Goal: Task Accomplishment & Management: Manage account settings

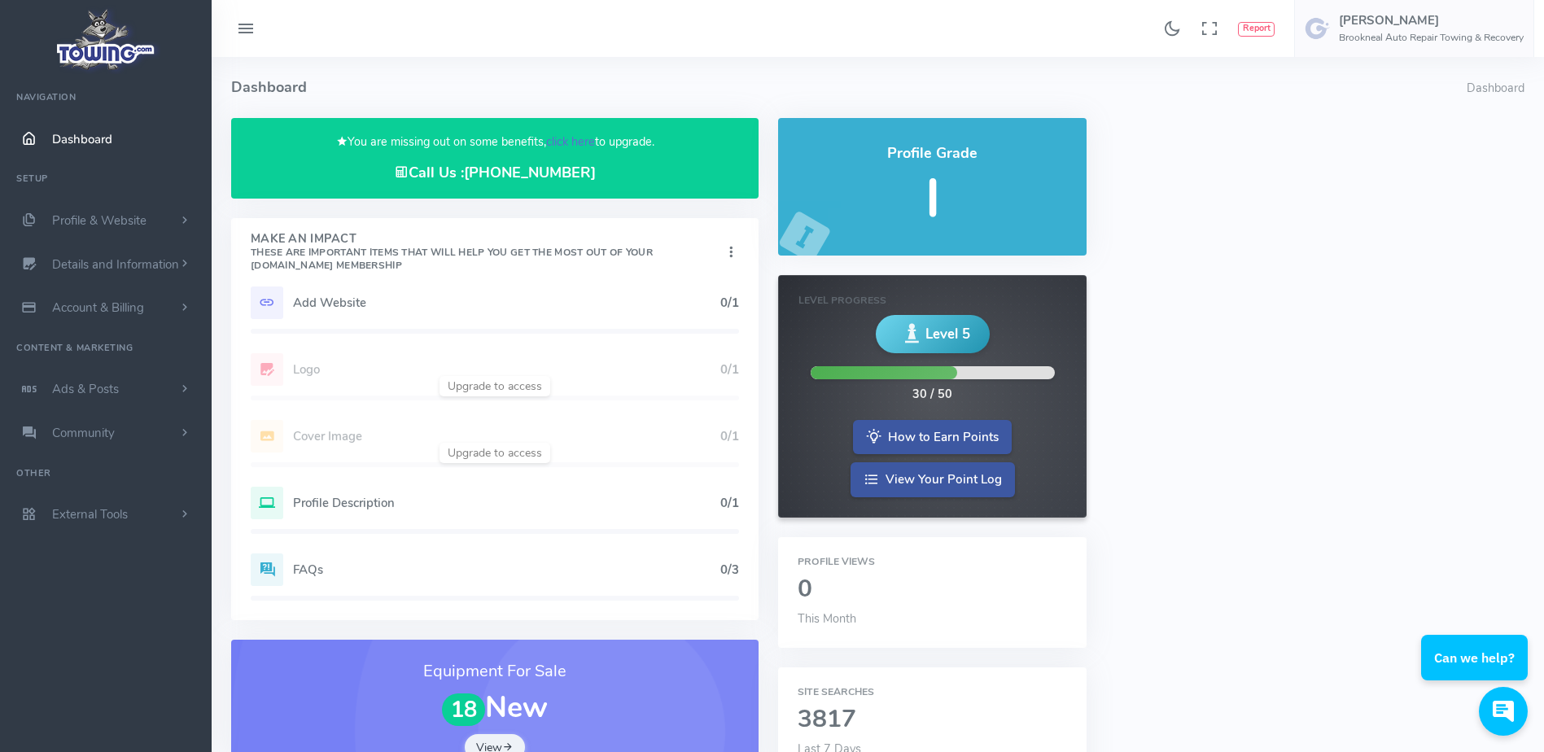
click at [563, 139] on link "click here" at bounding box center [570, 142] width 49 height 16
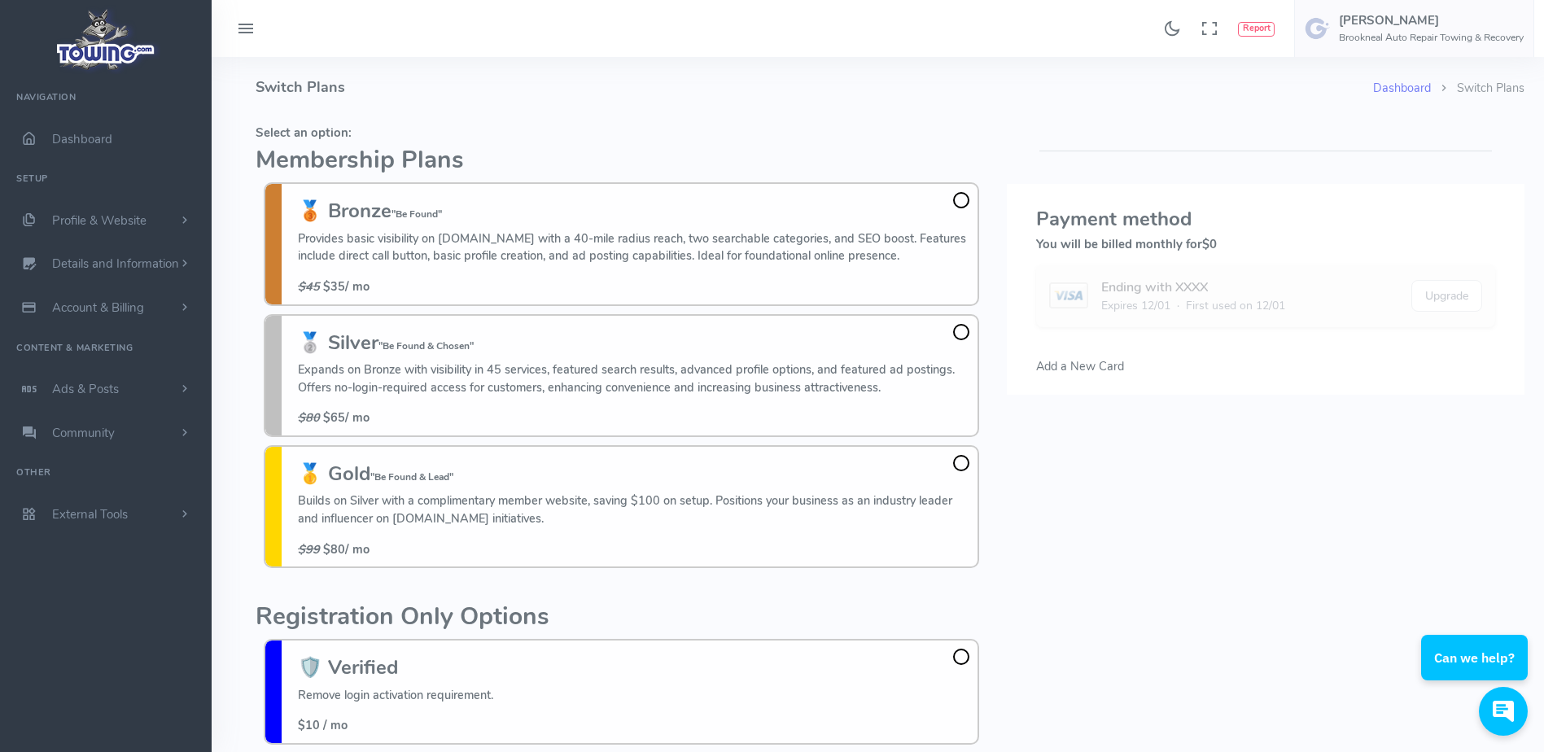
click at [483, 85] on h4 "Switch Plans" at bounding box center [815, 87] width 1118 height 61
click at [668, 100] on h4 "Switch Plans" at bounding box center [815, 87] width 1118 height 61
click at [800, 108] on h4 "Switch Plans" at bounding box center [815, 87] width 1118 height 61
click at [935, 129] on h5 "Select an option:" at bounding box center [622, 132] width 732 height 13
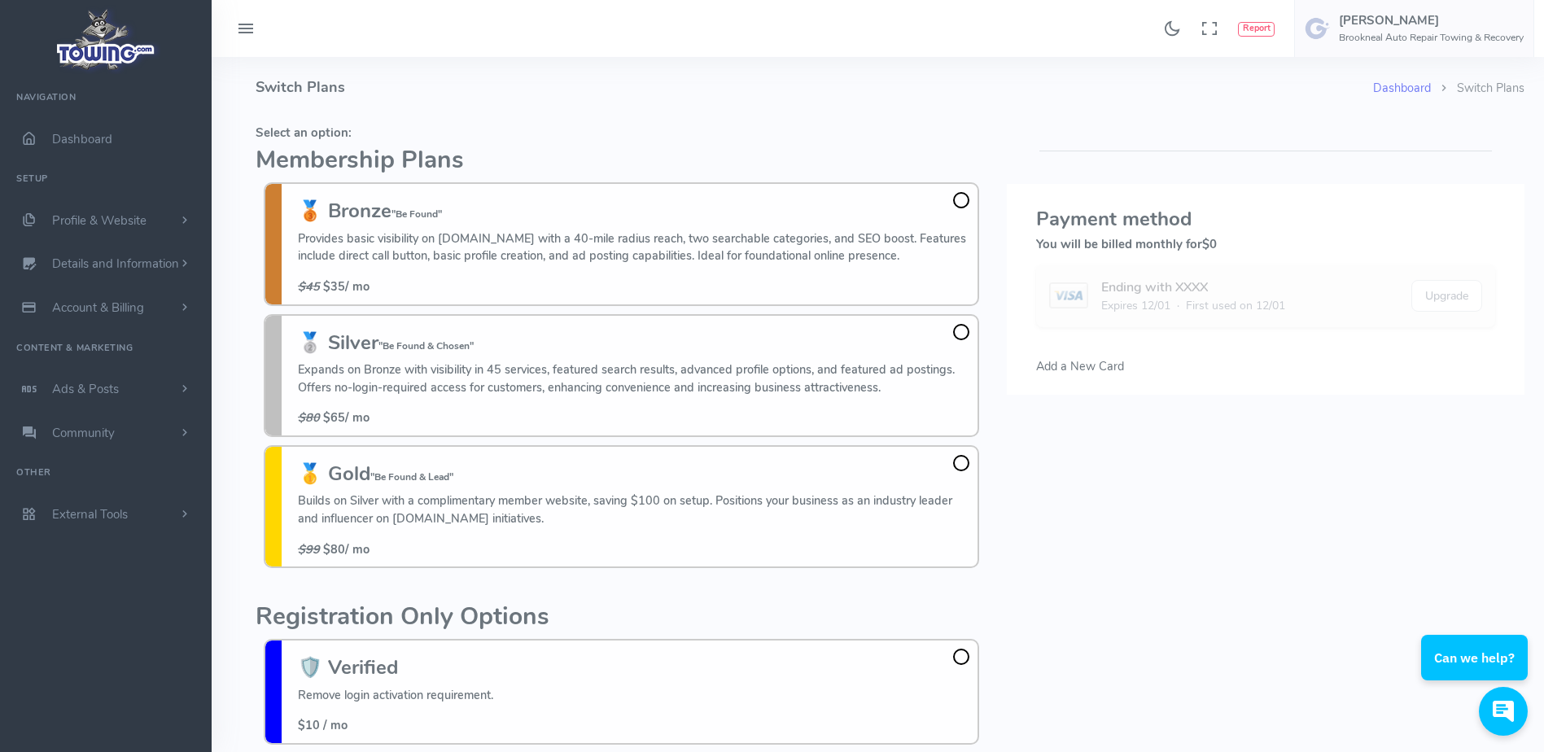
click at [627, 142] on fieldset "Select an option: Membership Plans 🥉 Bronze "Be Found" Provides basic visibilit…" at bounding box center [622, 347] width 732 height 458
click at [1279, 302] on span "First used on 12/01" at bounding box center [1235, 305] width 99 height 17
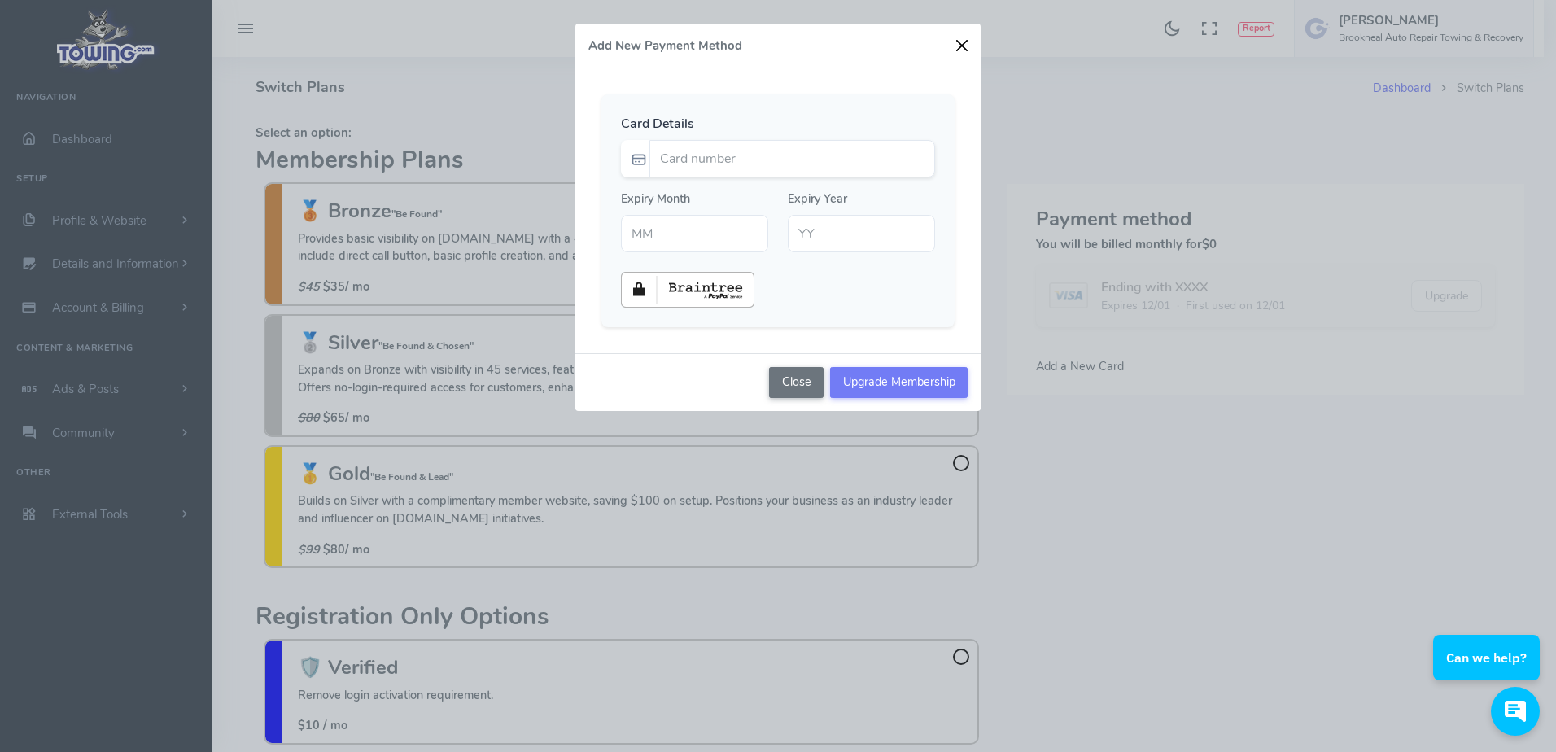
click at [955, 49] on button "button" at bounding box center [962, 45] width 24 height 24
